Goal: Find specific page/section: Find specific page/section

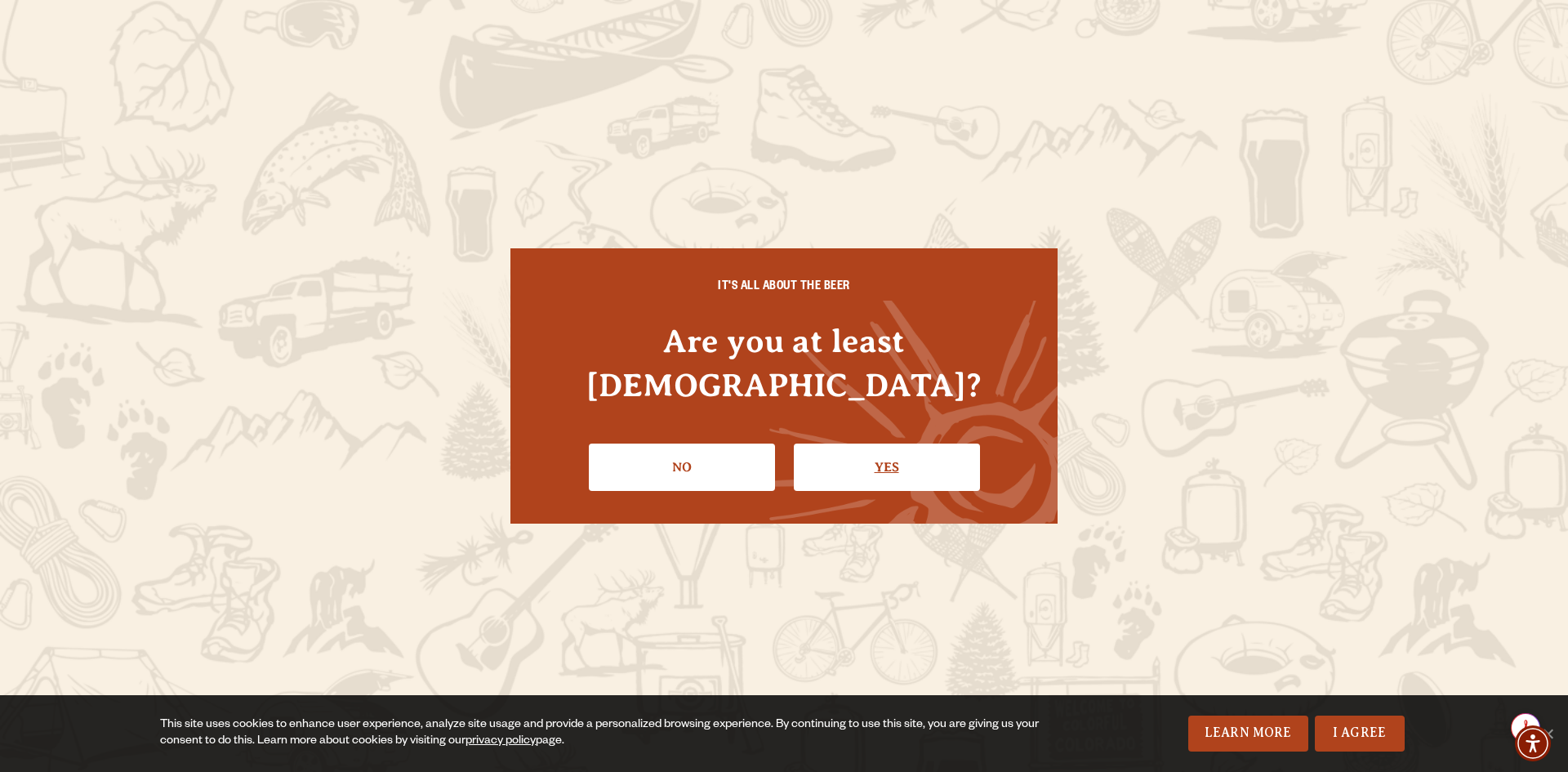
click at [887, 444] on link "Yes" at bounding box center [886, 467] width 187 height 47
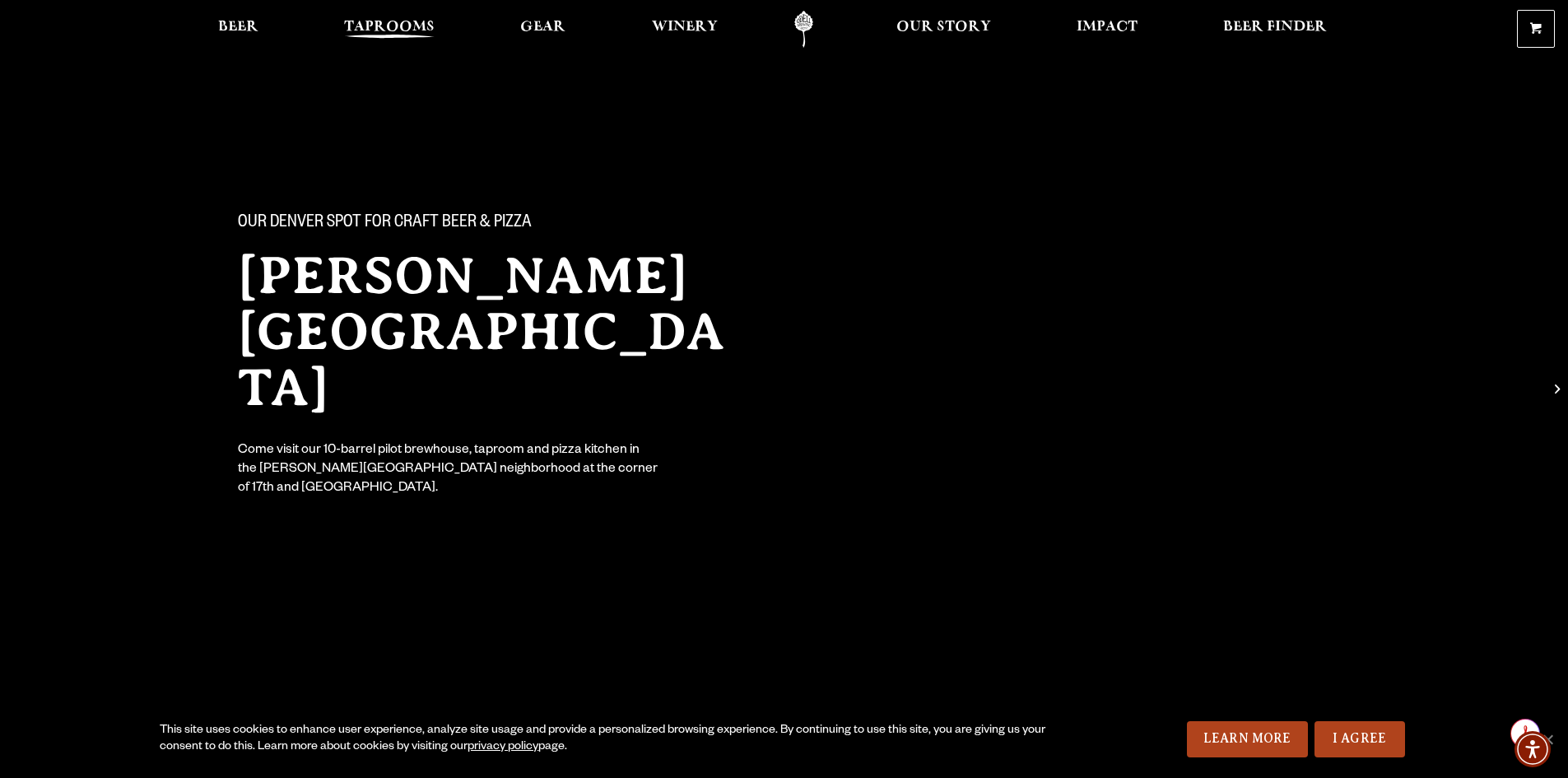
click at [383, 26] on span "Taprooms" at bounding box center [389, 28] width 90 height 13
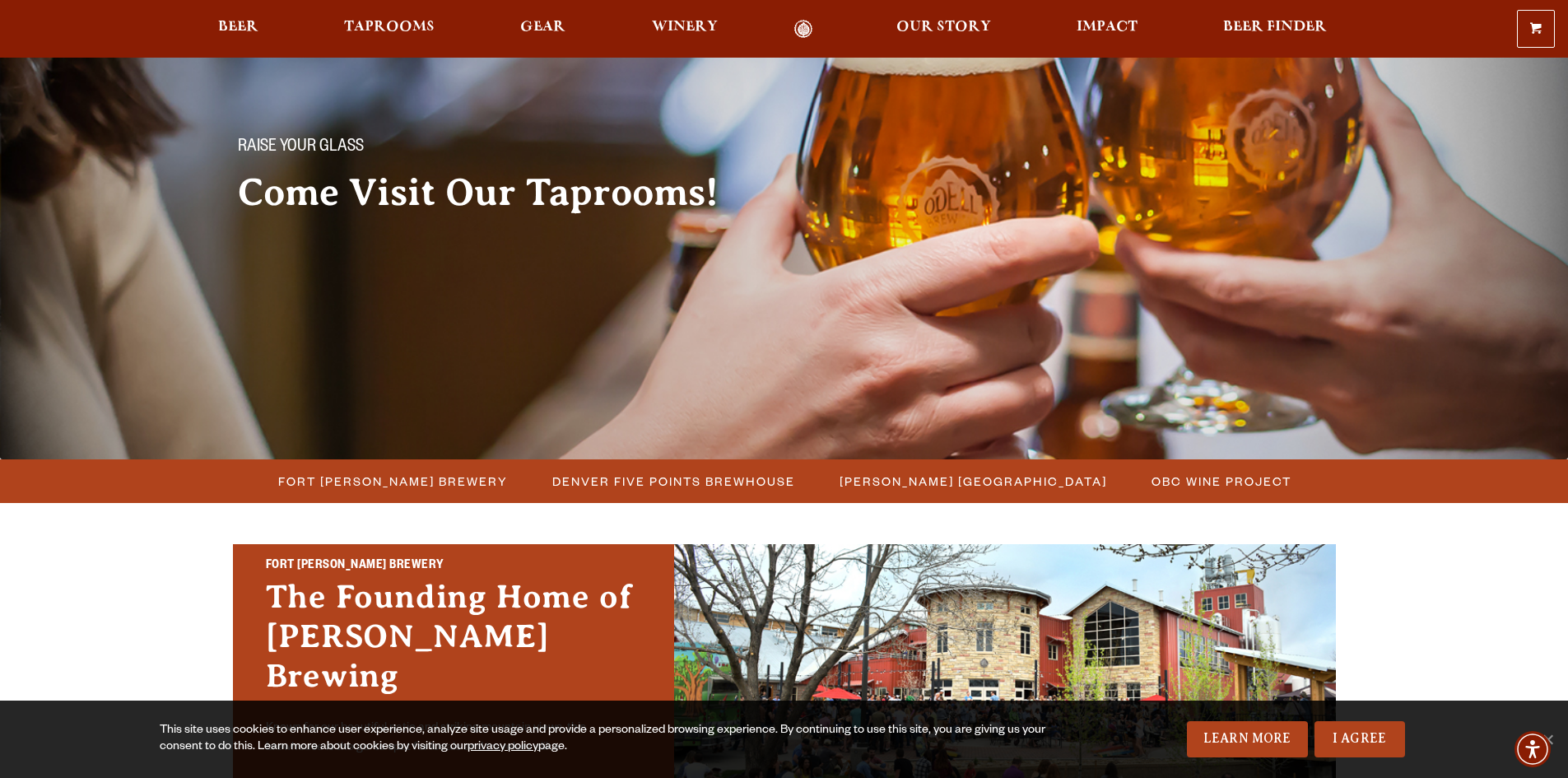
scroll to position [329, 0]
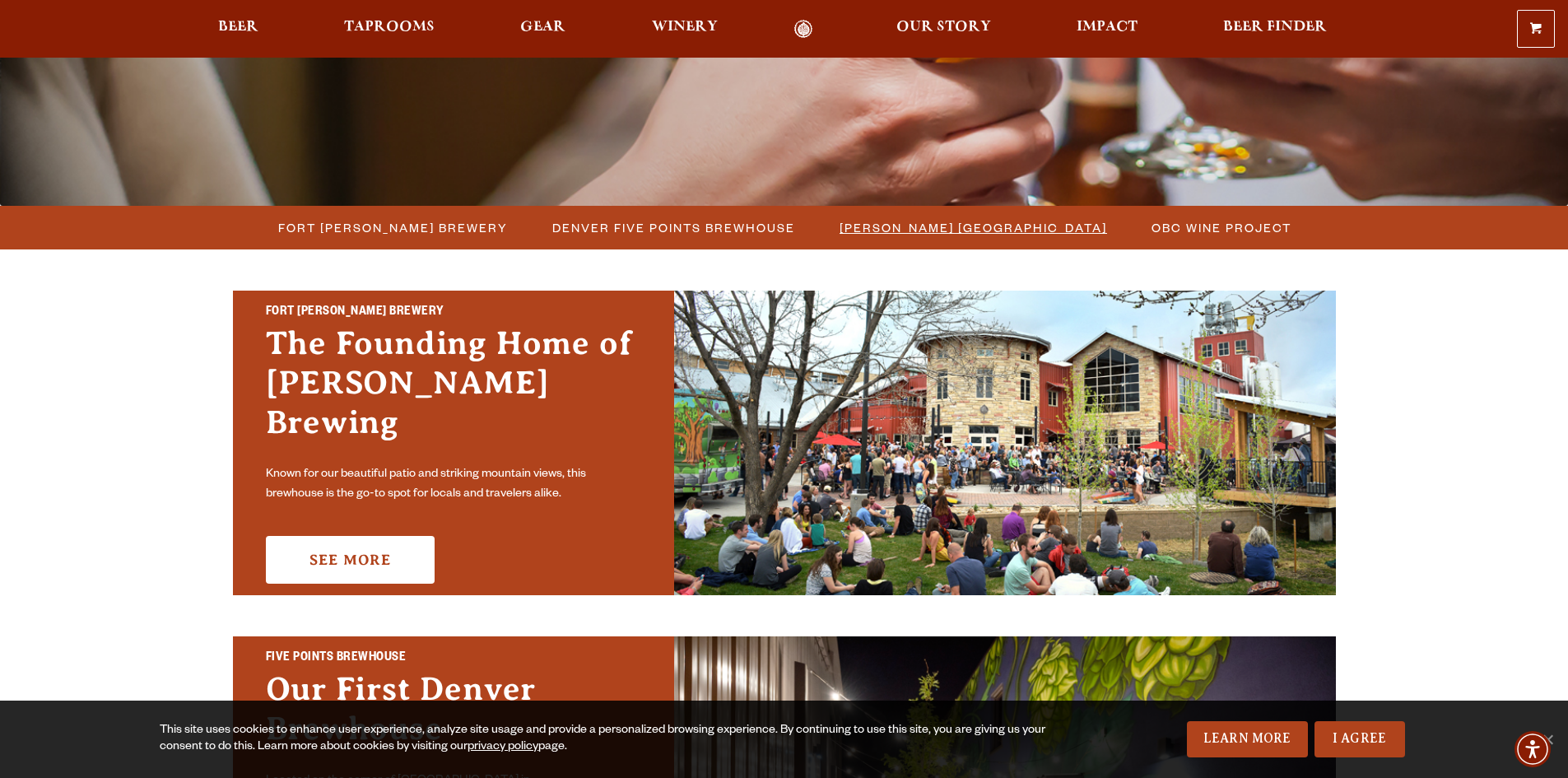
click at [975, 229] on span "[PERSON_NAME] [GEOGRAPHIC_DATA]" at bounding box center [974, 227] width 267 height 24
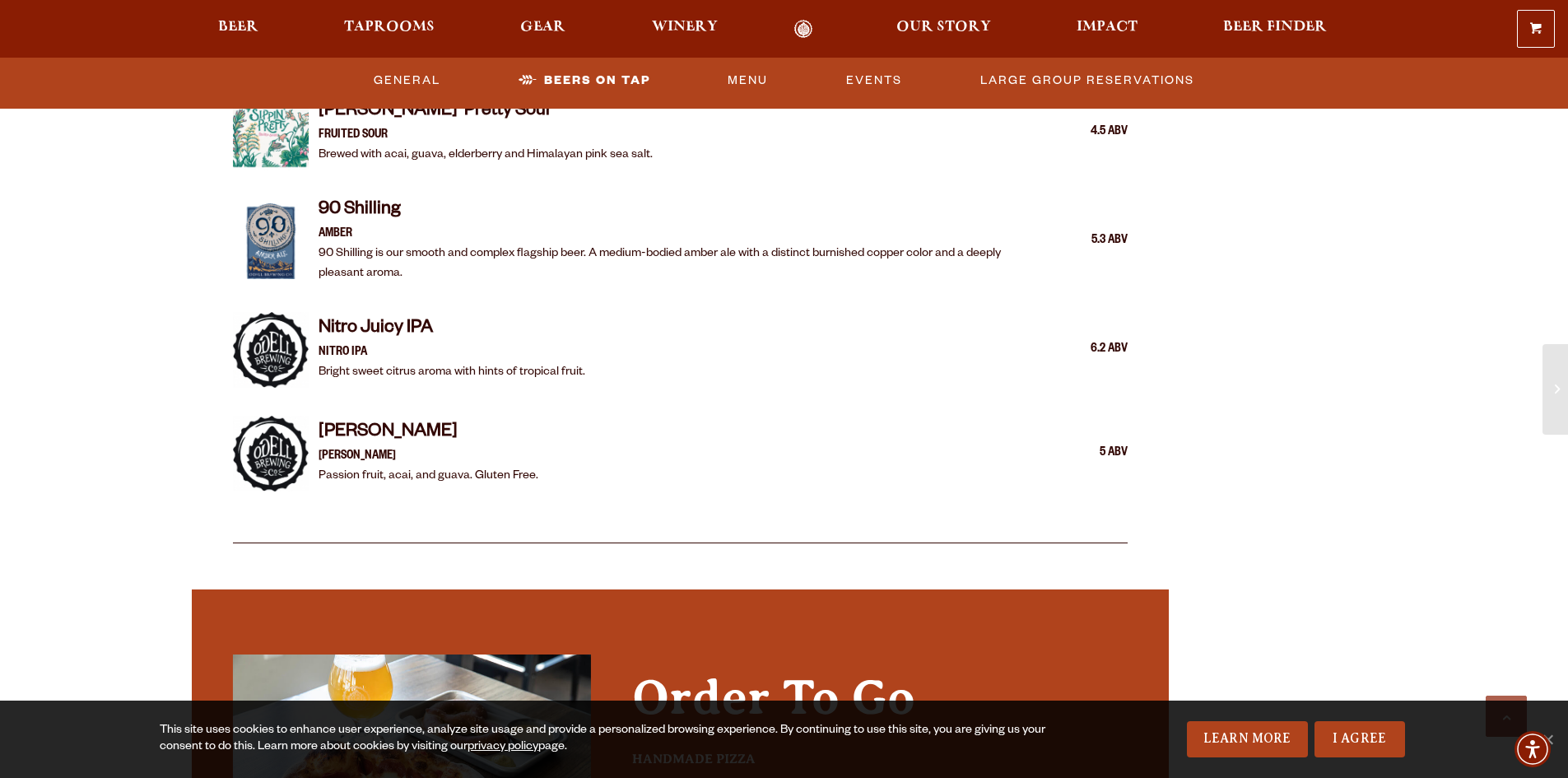
scroll to position [3127, 0]
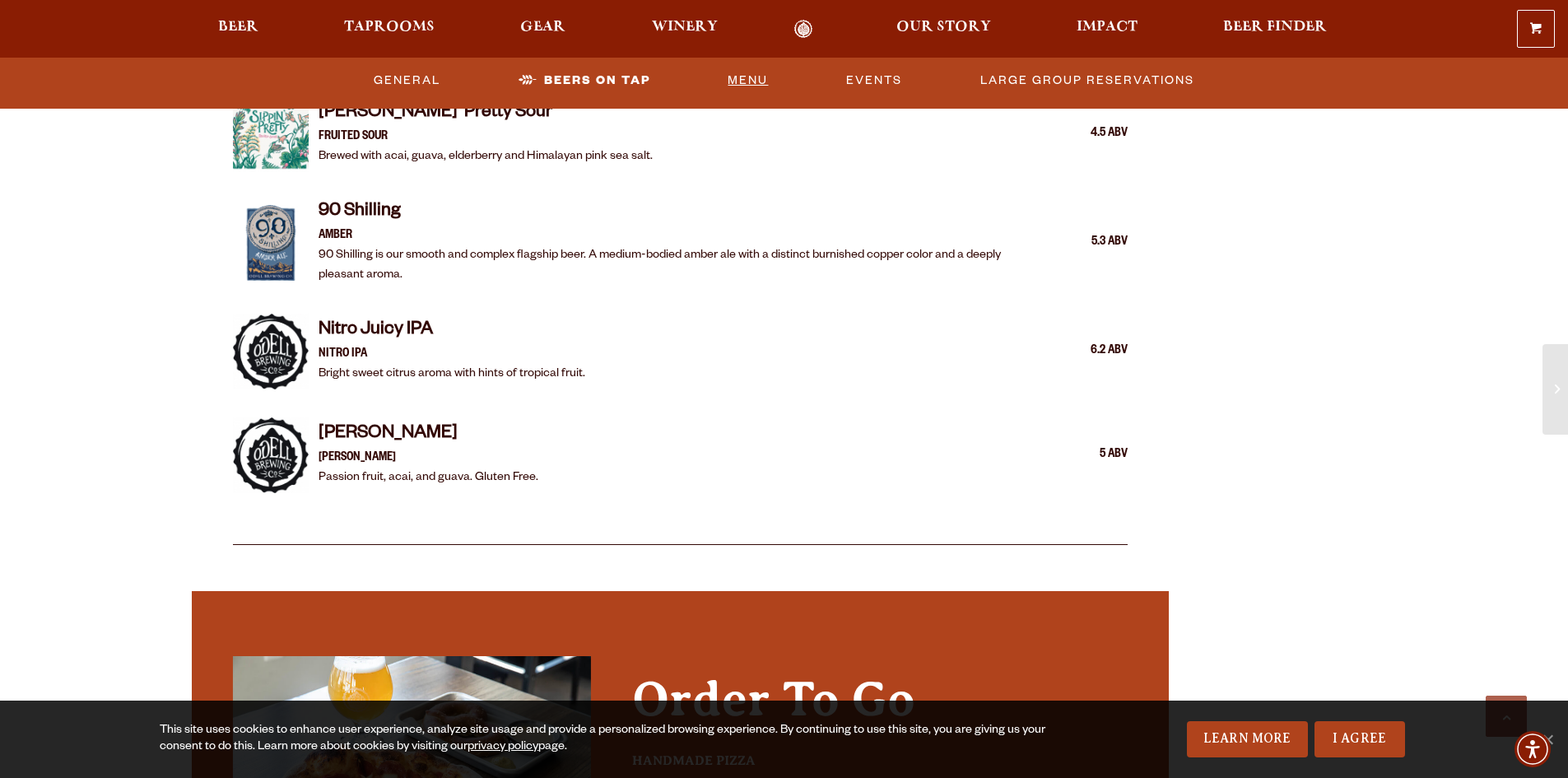
click at [749, 80] on link "Menu" at bounding box center [748, 80] width 53 height 38
